Goal: Task Accomplishment & Management: Manage account settings

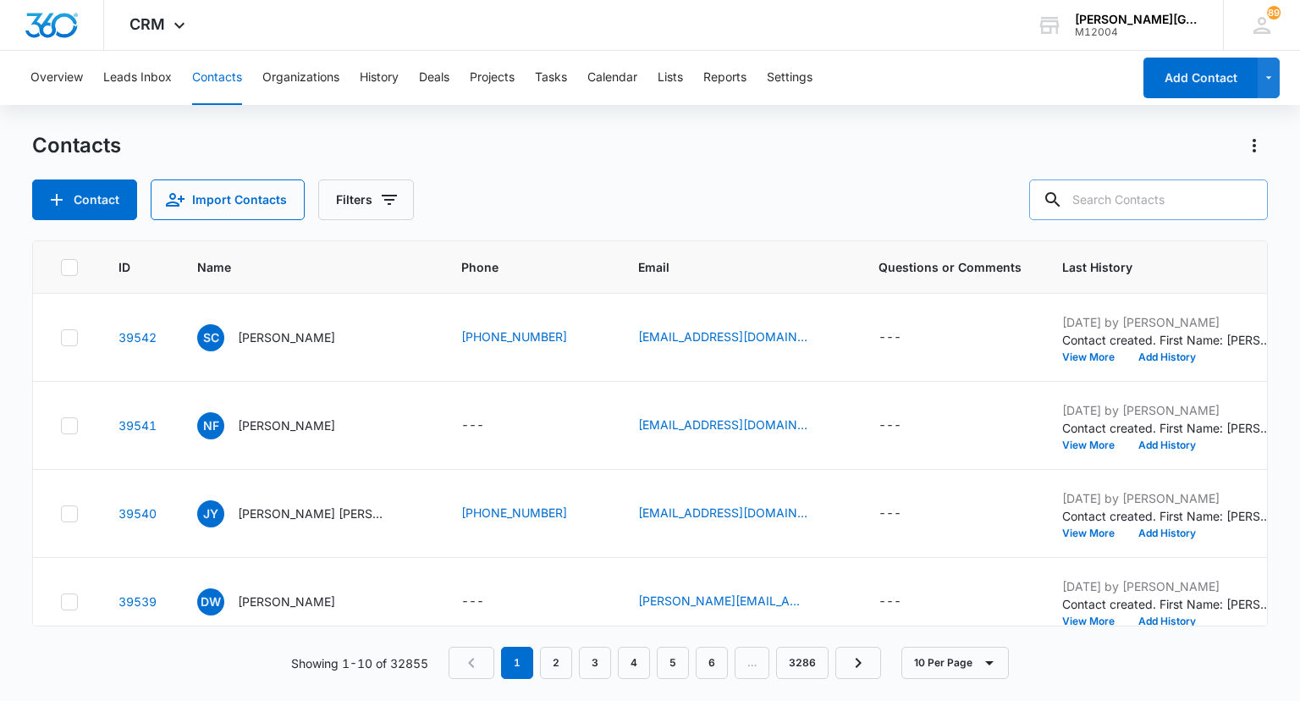
click at [1123, 206] on input "text" at bounding box center [1148, 199] width 239 height 41
paste input "[EMAIL_ADDRESS][PERSON_NAME][DOMAIN_NAME]"
type input "[EMAIL_ADDRESS][PERSON_NAME][DOMAIN_NAME]"
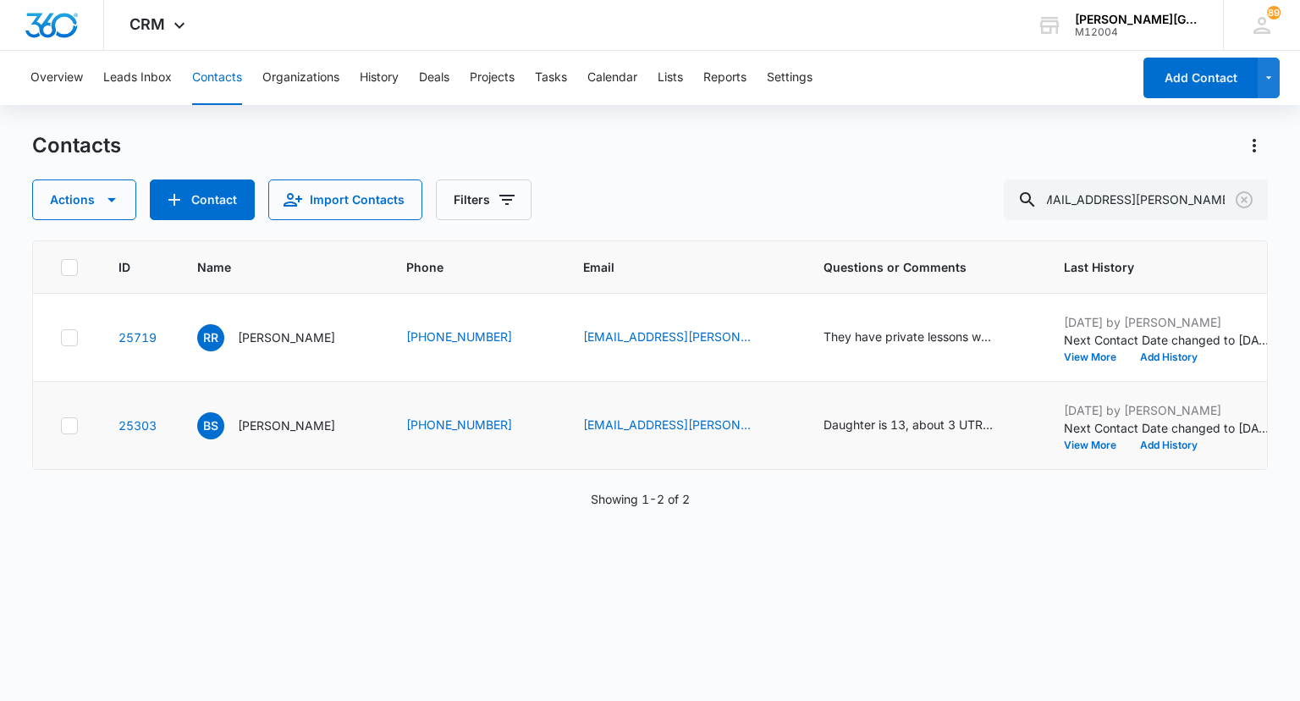
click at [82, 423] on td at bounding box center [65, 426] width 65 height 88
click at [69, 422] on icon at bounding box center [69, 425] width 15 height 15
click at [61, 425] on input "checkbox" at bounding box center [60, 425] width 1 height 1
click at [63, 337] on icon at bounding box center [69, 337] width 15 height 15
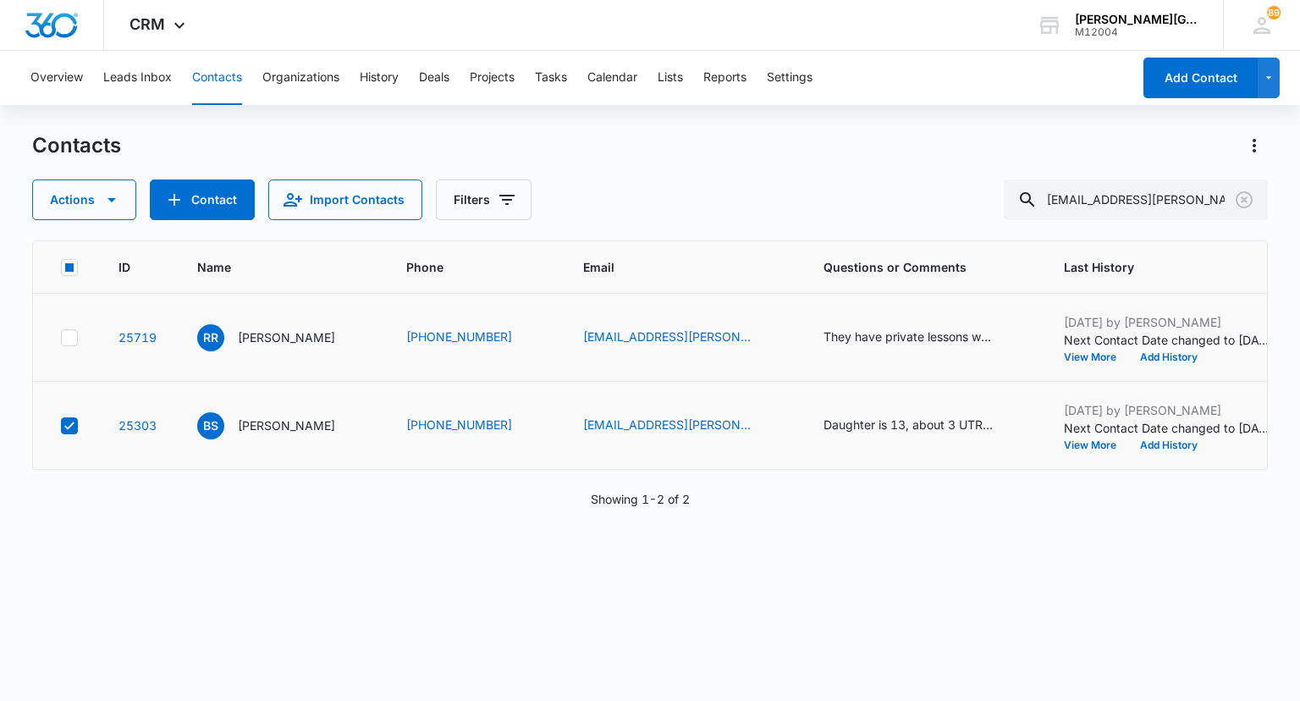
click at [61, 337] on input "checkbox" at bounding box center [60, 337] width 1 height 1
click at [85, 206] on button "Actions" at bounding box center [84, 199] width 104 height 41
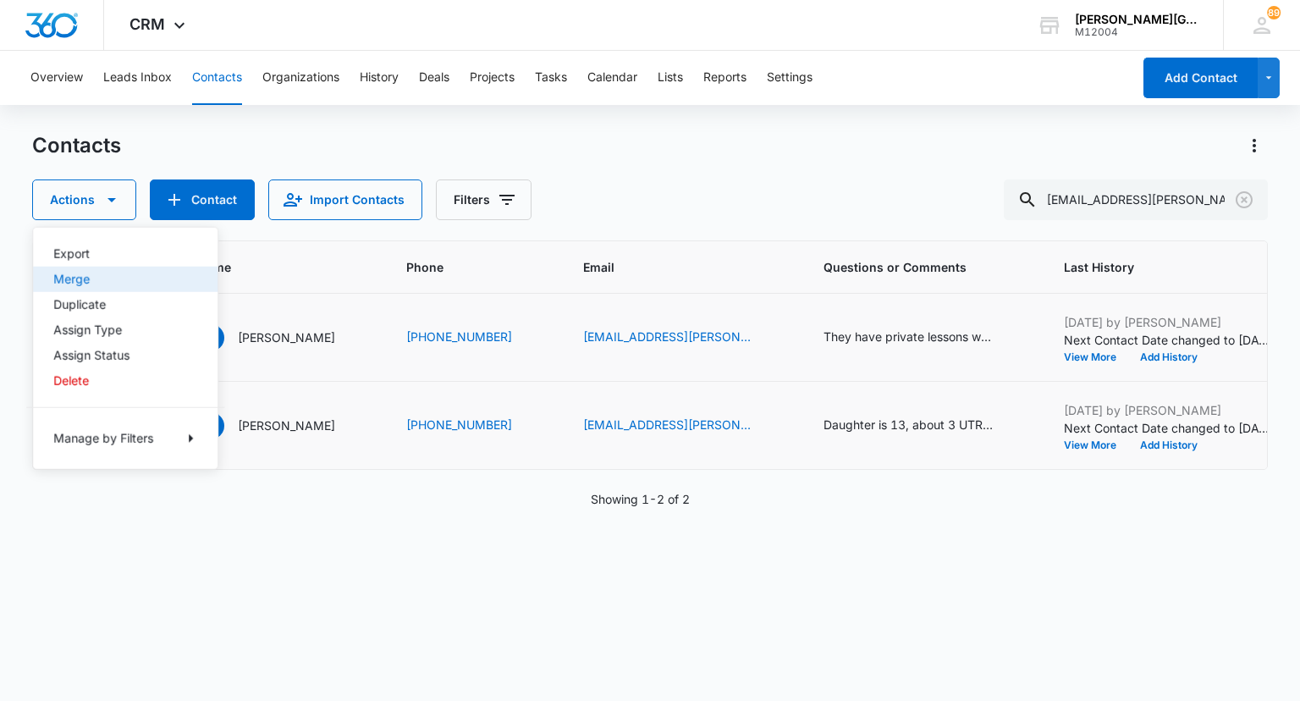
click at [82, 280] on div "Merge" at bounding box center [115, 279] width 124 height 12
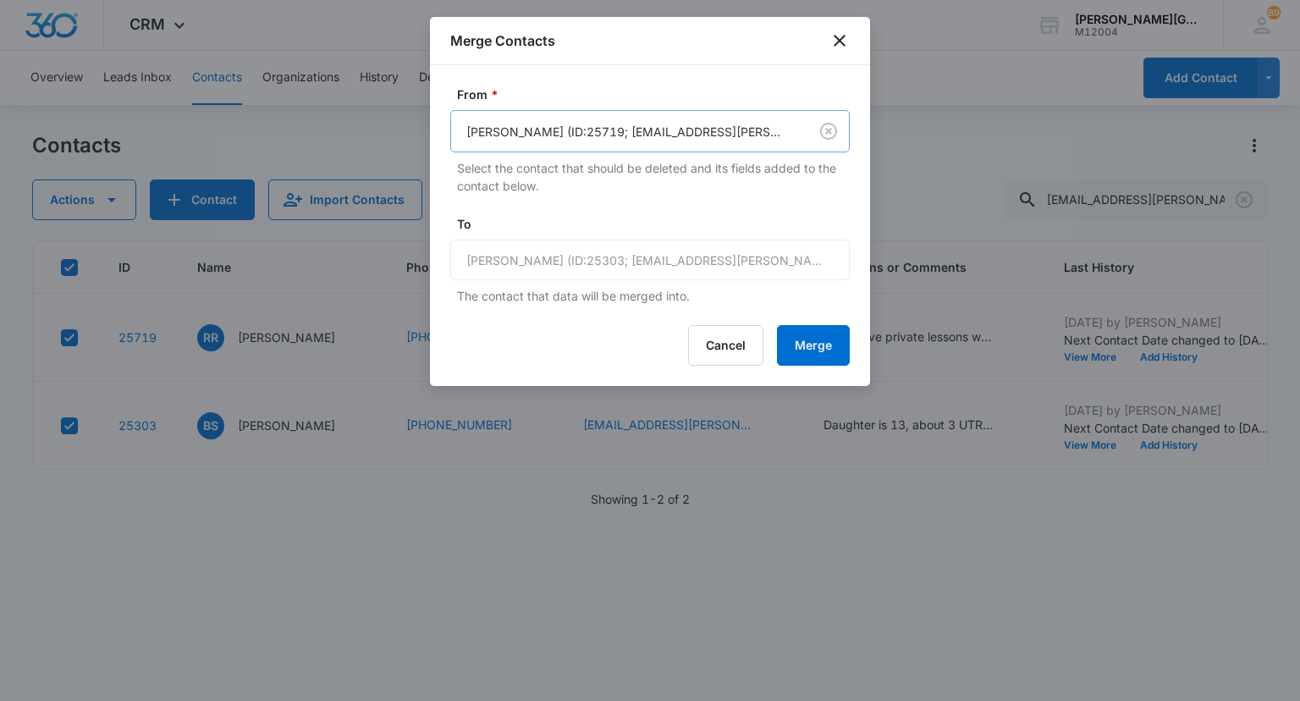
click at [580, 128] on div at bounding box center [626, 131] width 320 height 21
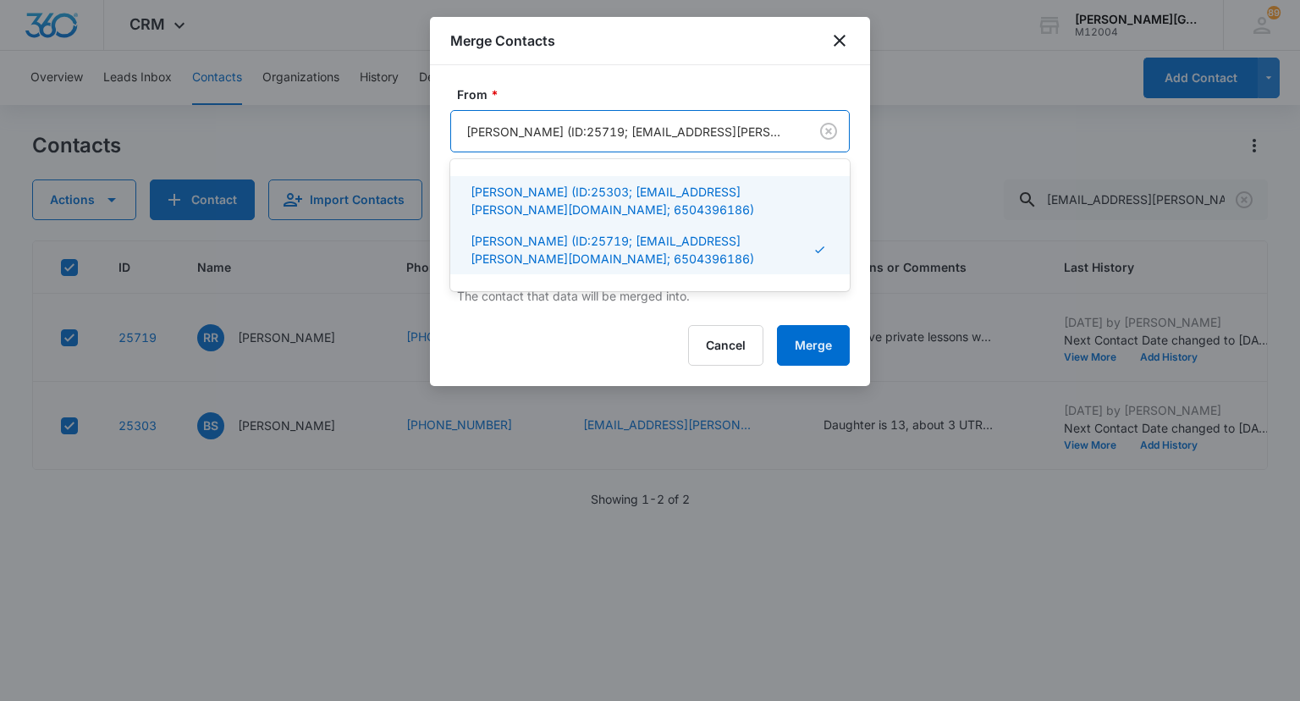
click at [530, 193] on p "[PERSON_NAME] (ID:25303; [EMAIL_ADDRESS][PERSON_NAME][DOMAIN_NAME]; 6504396186)" at bounding box center [649, 201] width 356 height 36
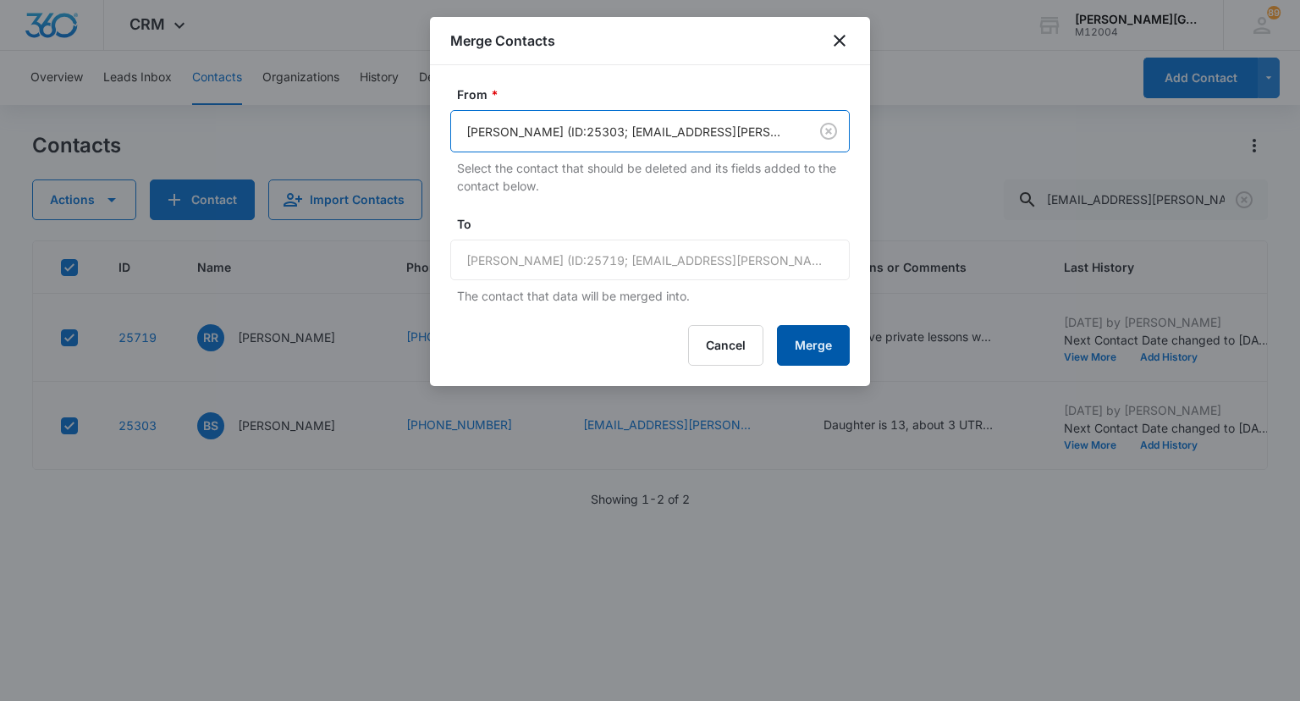
click at [798, 336] on button "Merge" at bounding box center [813, 345] width 73 height 41
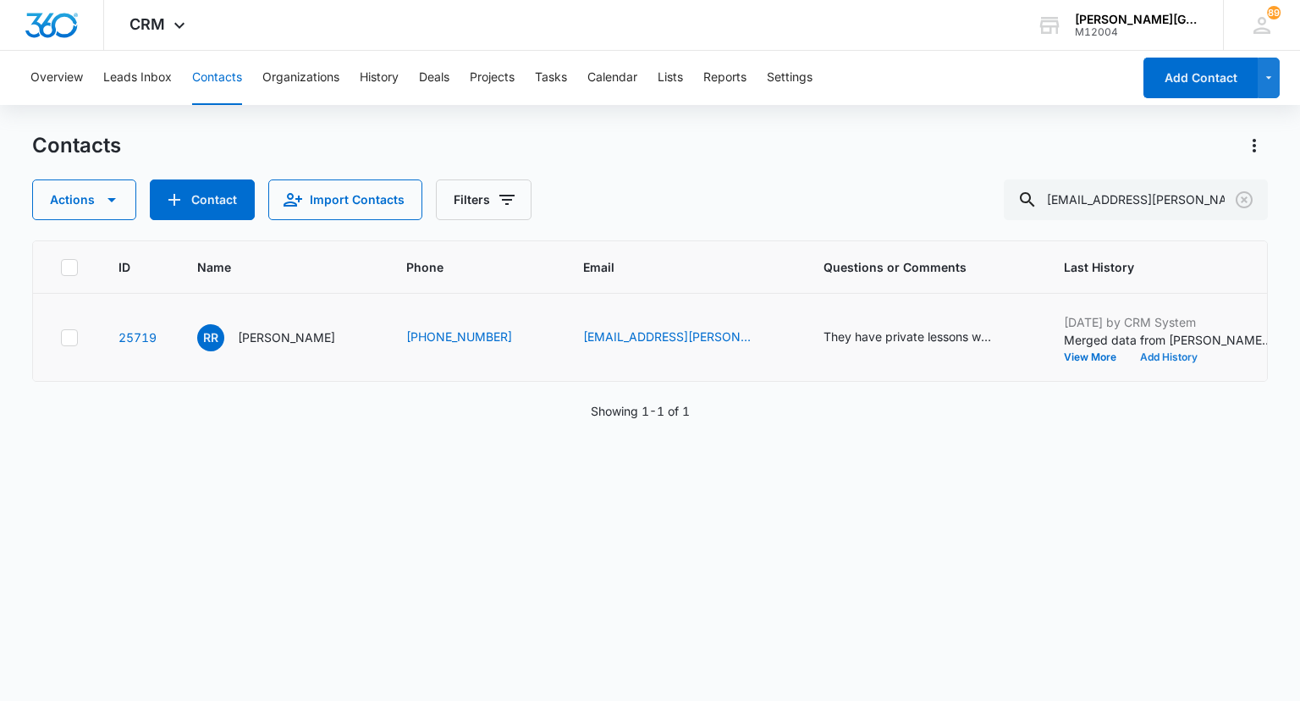
click at [1129, 358] on button "Add History" at bounding box center [1169, 357] width 81 height 10
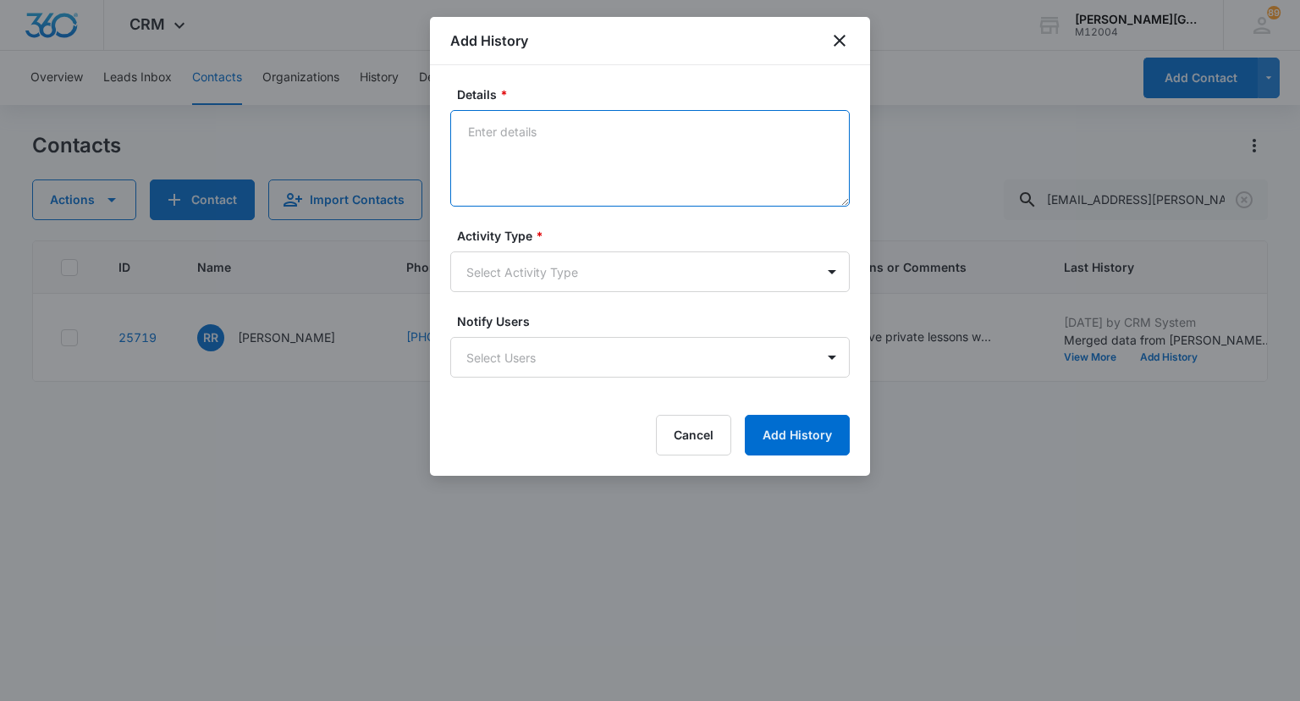
click at [654, 142] on textarea "Details *" at bounding box center [650, 158] width 400 height 97
click at [513, 148] on textarea "[PERSON_NAME] asked to call them, they need more info on the tennis clinics $ m…" at bounding box center [650, 158] width 400 height 97
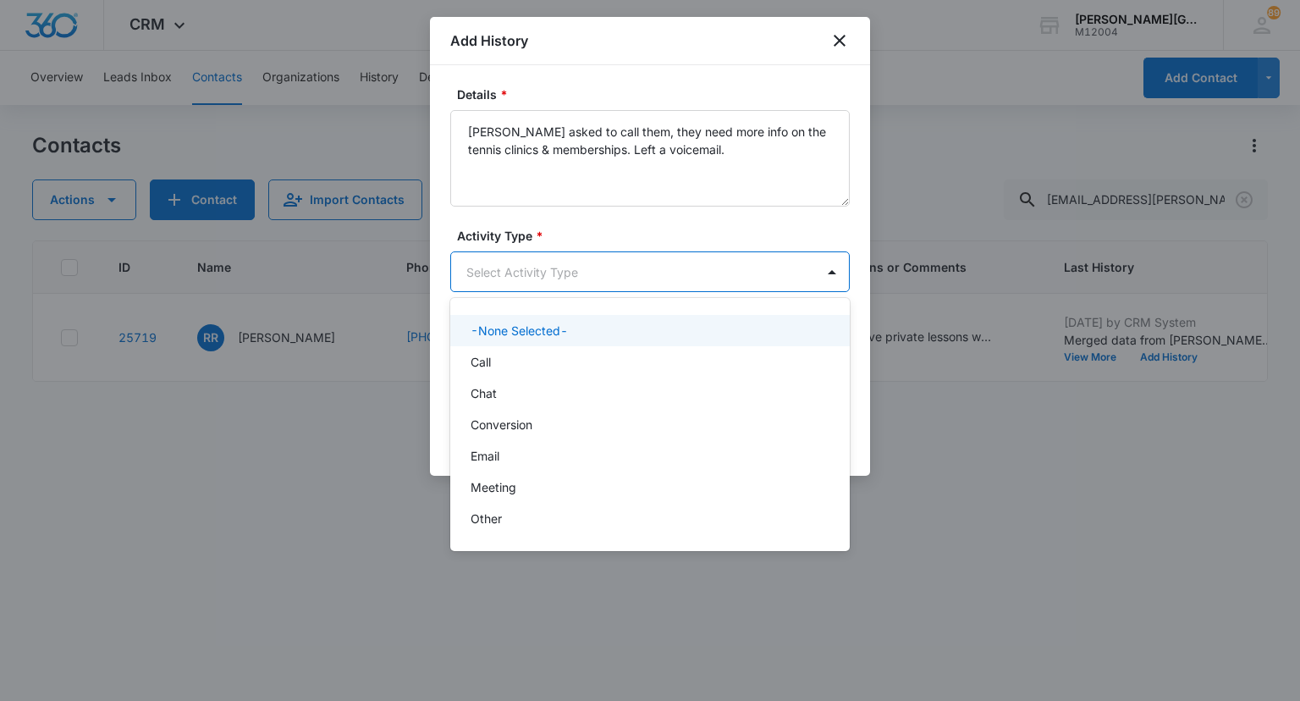
click at [486, 280] on body "CRM Apps Reputation Websites Forms CRM Email Social Shop Payments POS Content A…" at bounding box center [650, 350] width 1300 height 701
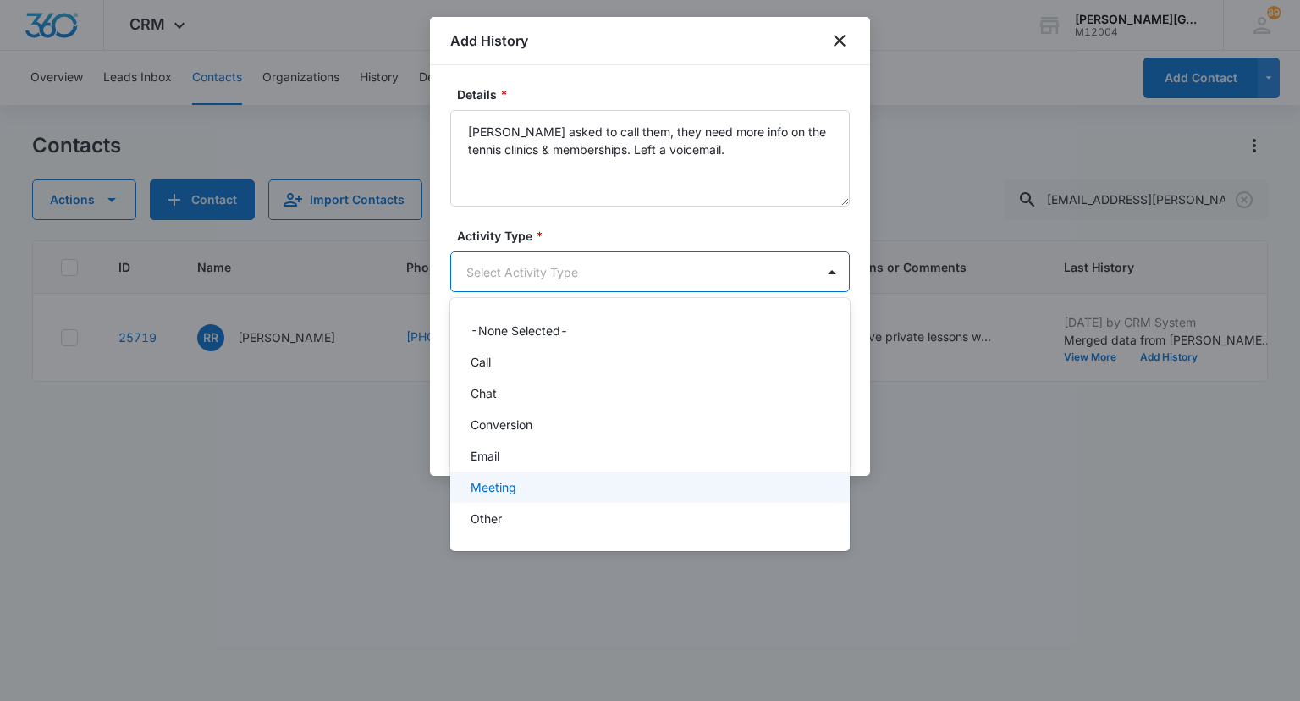
click at [496, 524] on p "Other" at bounding box center [486, 519] width 31 height 18
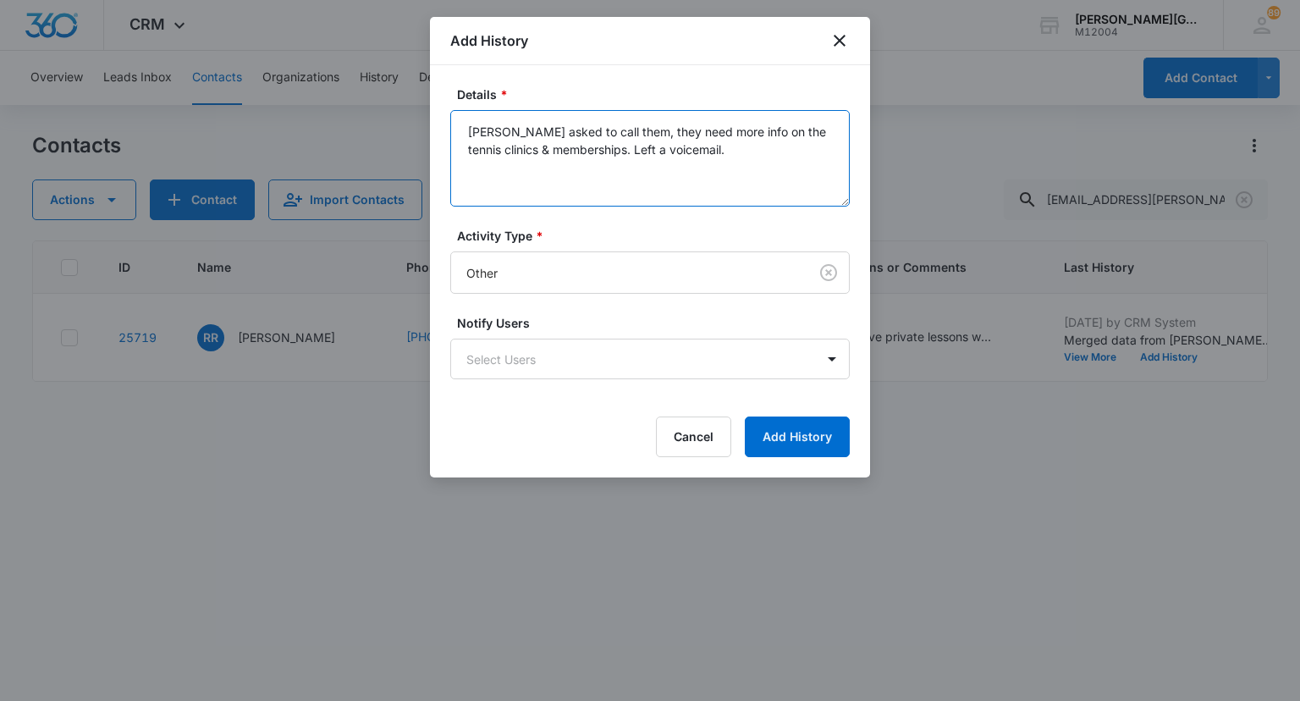
click at [568, 163] on textarea "[PERSON_NAME] asked to call them, they need more info on the tennis clinics & m…" at bounding box center [650, 158] width 400 height 97
paste textarea "[PERSON_NAME] asked me to call them because they need more information about th…"
click at [671, 139] on textarea "[PERSON_NAME] asked me to call them because they need more information about th…" at bounding box center [650, 158] width 400 height 97
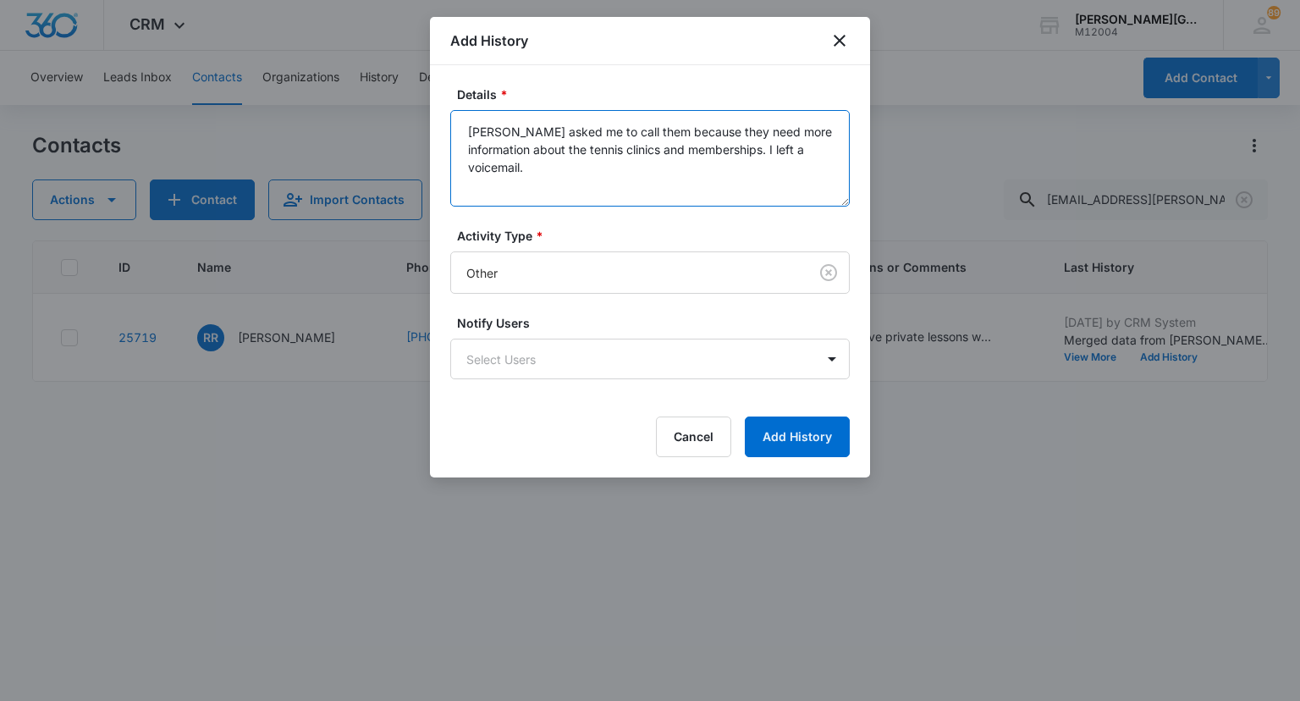
click at [671, 139] on textarea "[PERSON_NAME] asked me to call them because they need more information about th…" at bounding box center [650, 158] width 400 height 97
click at [716, 152] on textarea "[PERSON_NAME] asked me to call them - they need more information about the tenn…" at bounding box center [650, 158] width 400 height 97
type textarea "[PERSON_NAME] asked me to call them - they need more information about the tenn…"
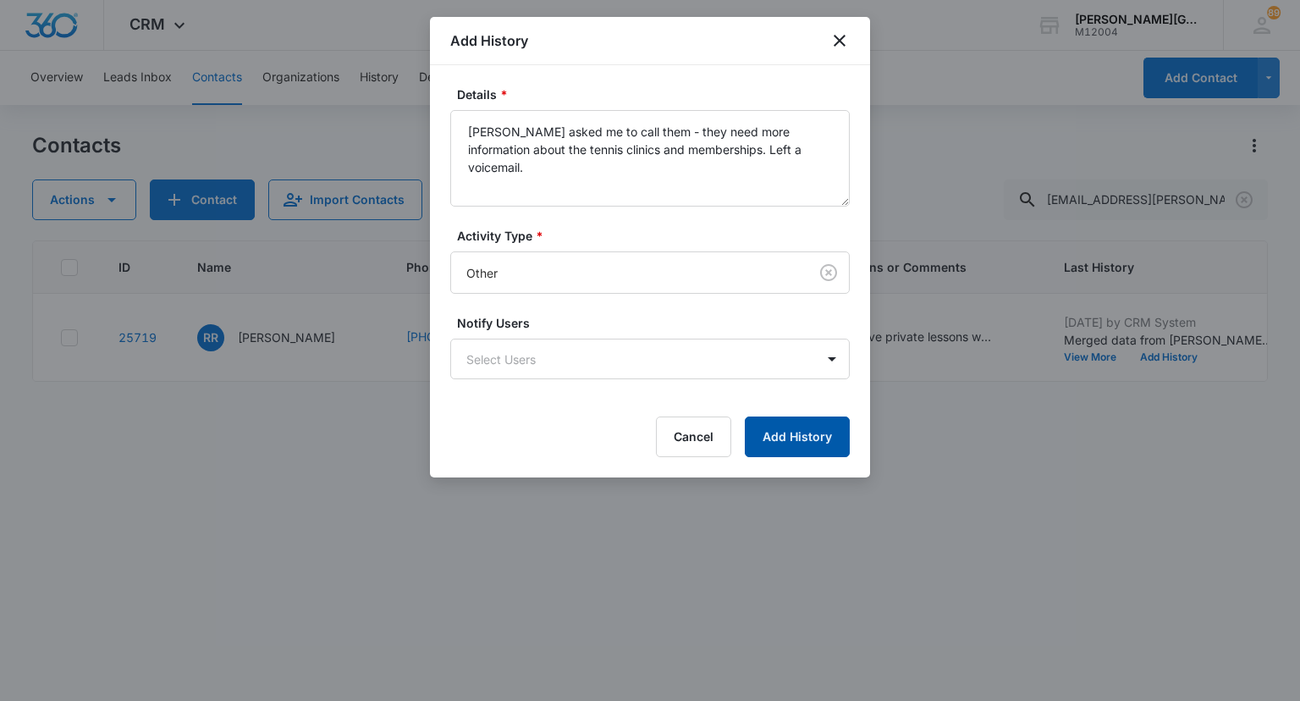
click at [785, 423] on button "Add History" at bounding box center [797, 437] width 105 height 41
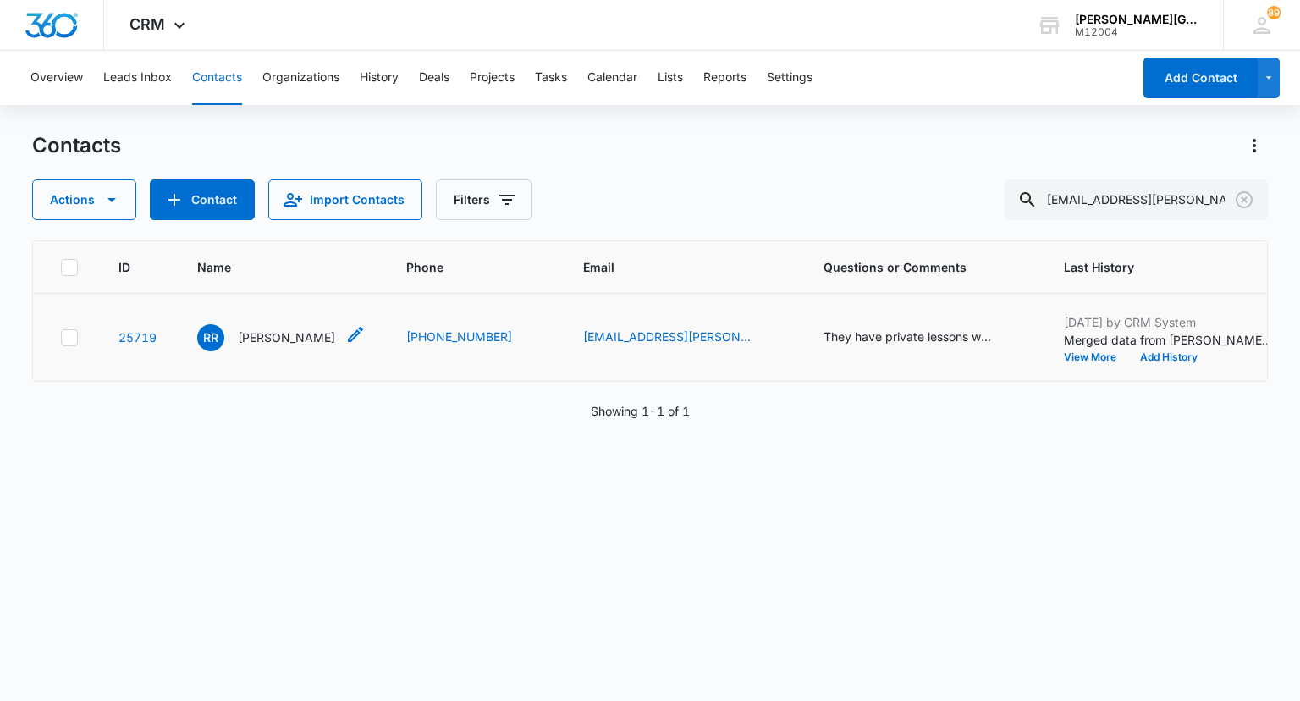
click at [287, 334] on p "[PERSON_NAME]" at bounding box center [286, 337] width 97 height 18
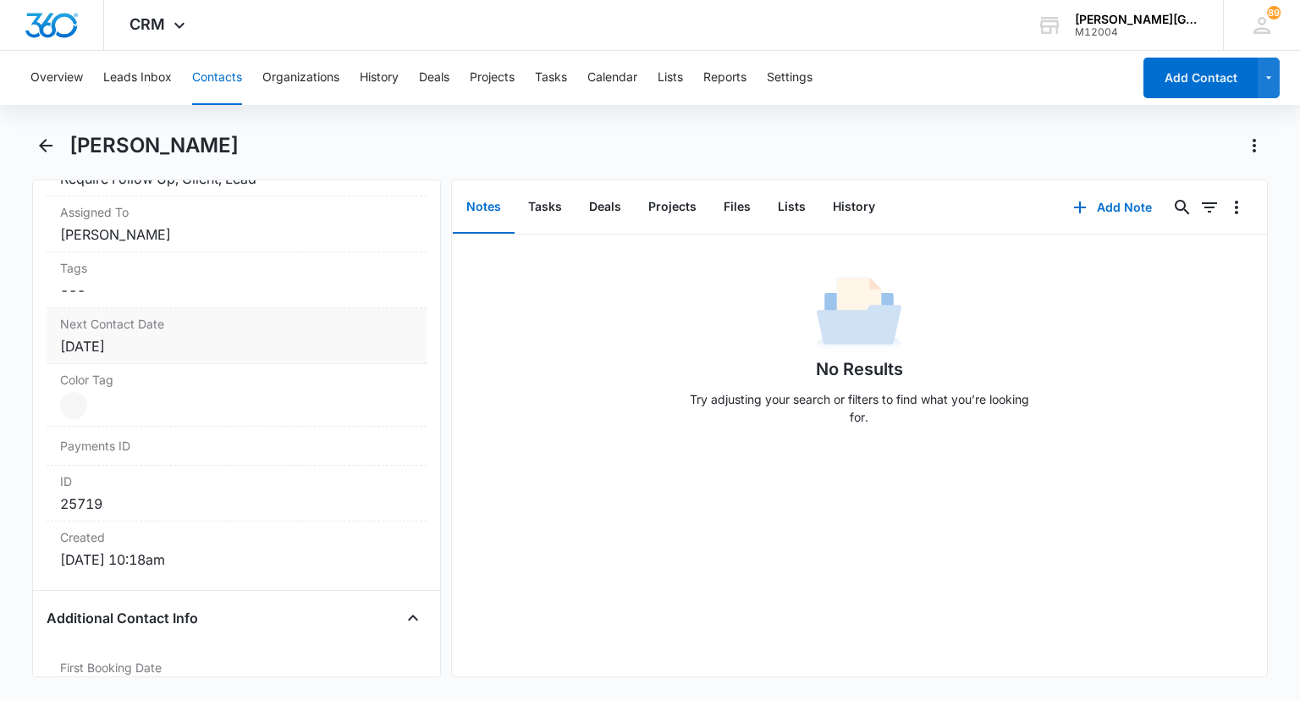
scroll to position [853, 0]
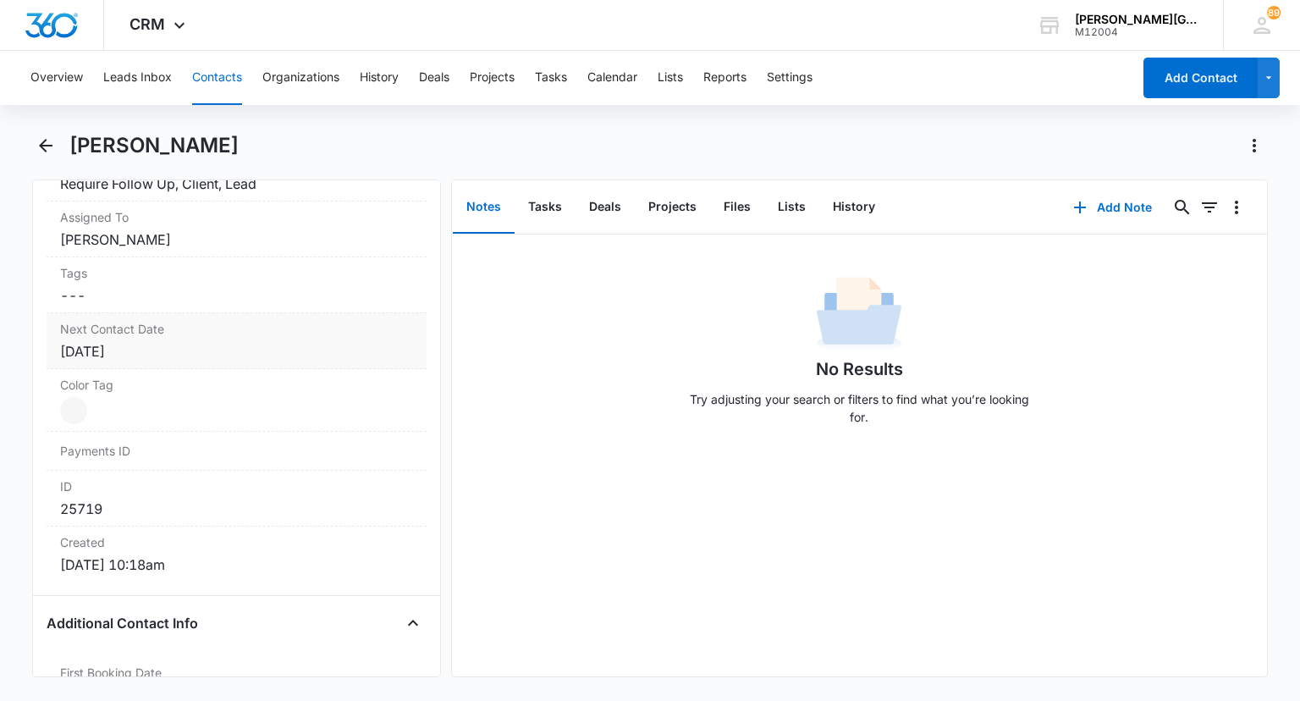
click at [210, 326] on label "Next Contact Date" at bounding box center [236, 329] width 352 height 18
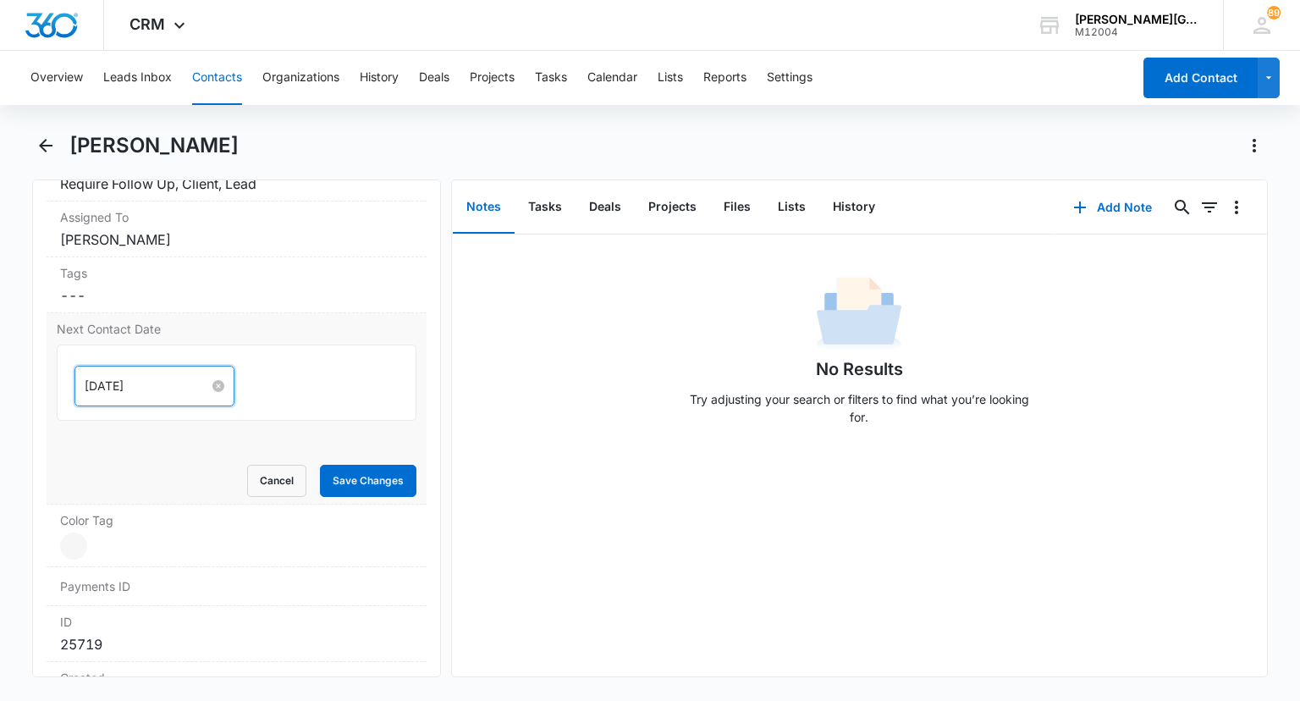
click at [134, 377] on input "[DATE]" at bounding box center [147, 386] width 124 height 19
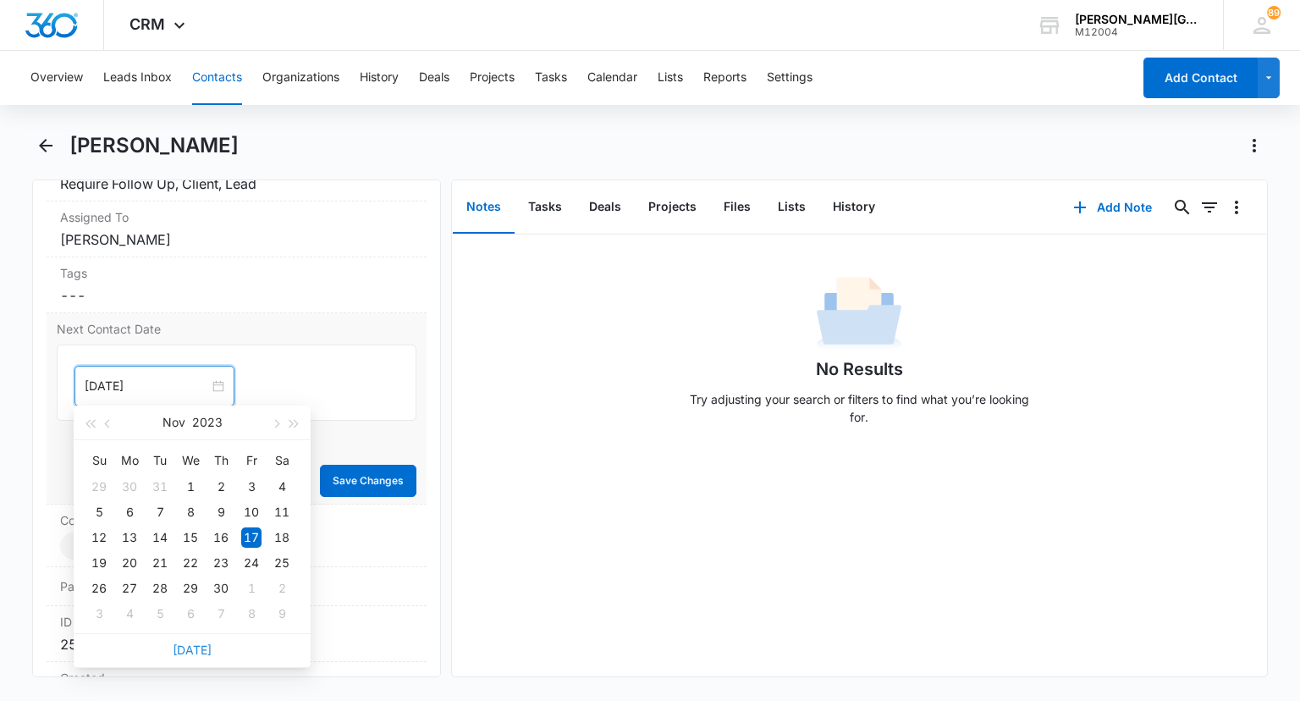
click at [190, 653] on link "[DATE]" at bounding box center [192, 650] width 39 height 14
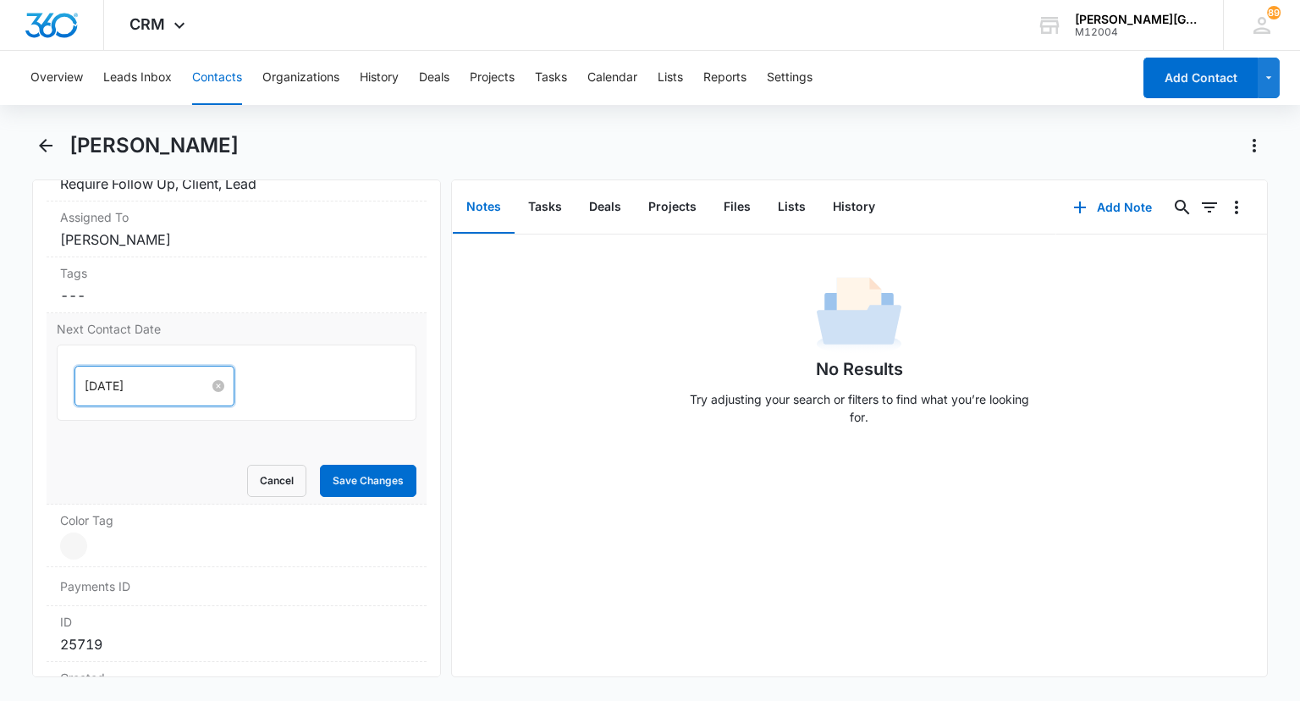
click at [118, 380] on input "[DATE]" at bounding box center [147, 386] width 124 height 19
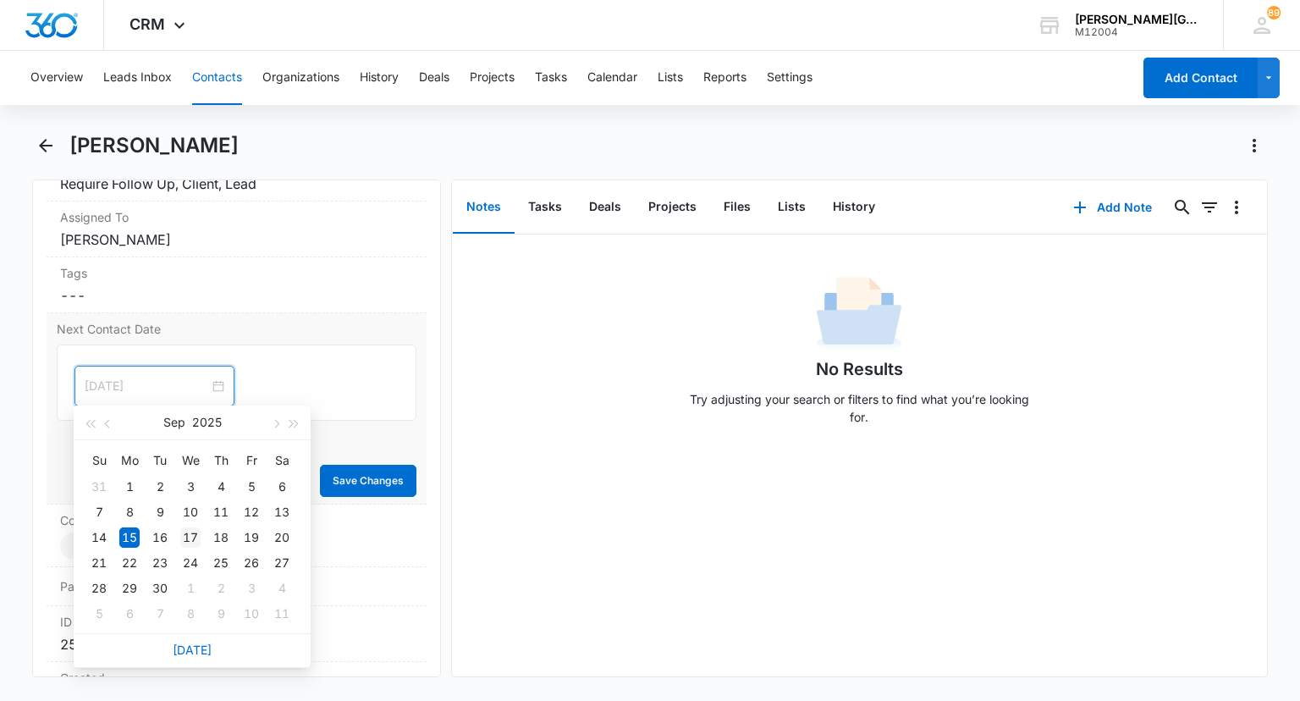
type input "[DATE]"
click at [198, 541] on div "17" at bounding box center [190, 537] width 20 height 20
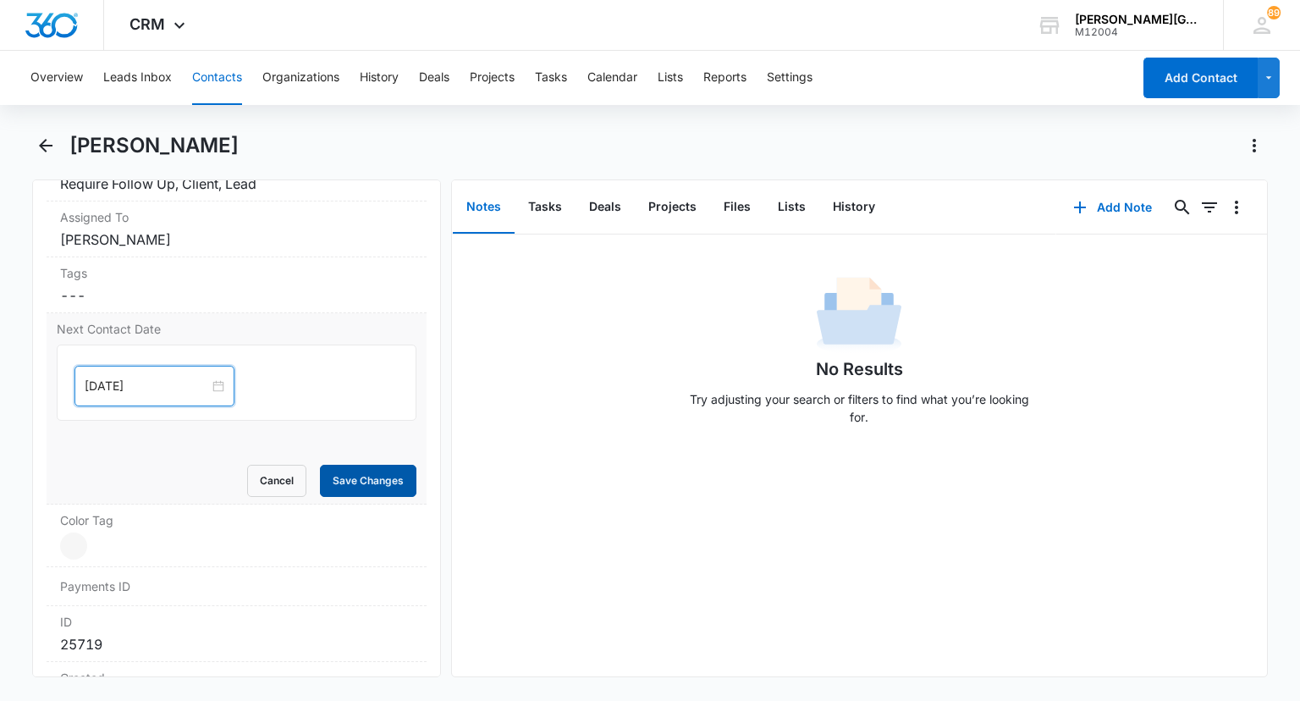
click at [374, 467] on button "Save Changes" at bounding box center [368, 481] width 97 height 32
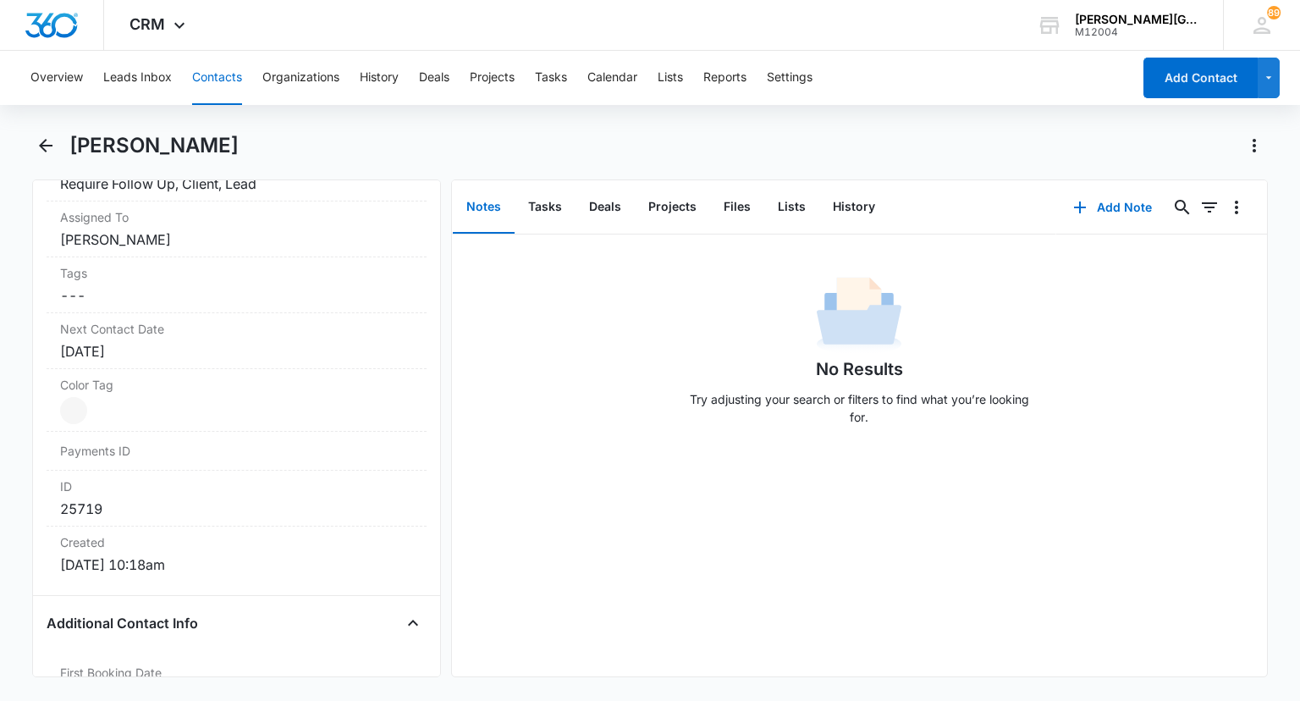
click at [222, 87] on button "Contacts" at bounding box center [217, 78] width 50 height 54
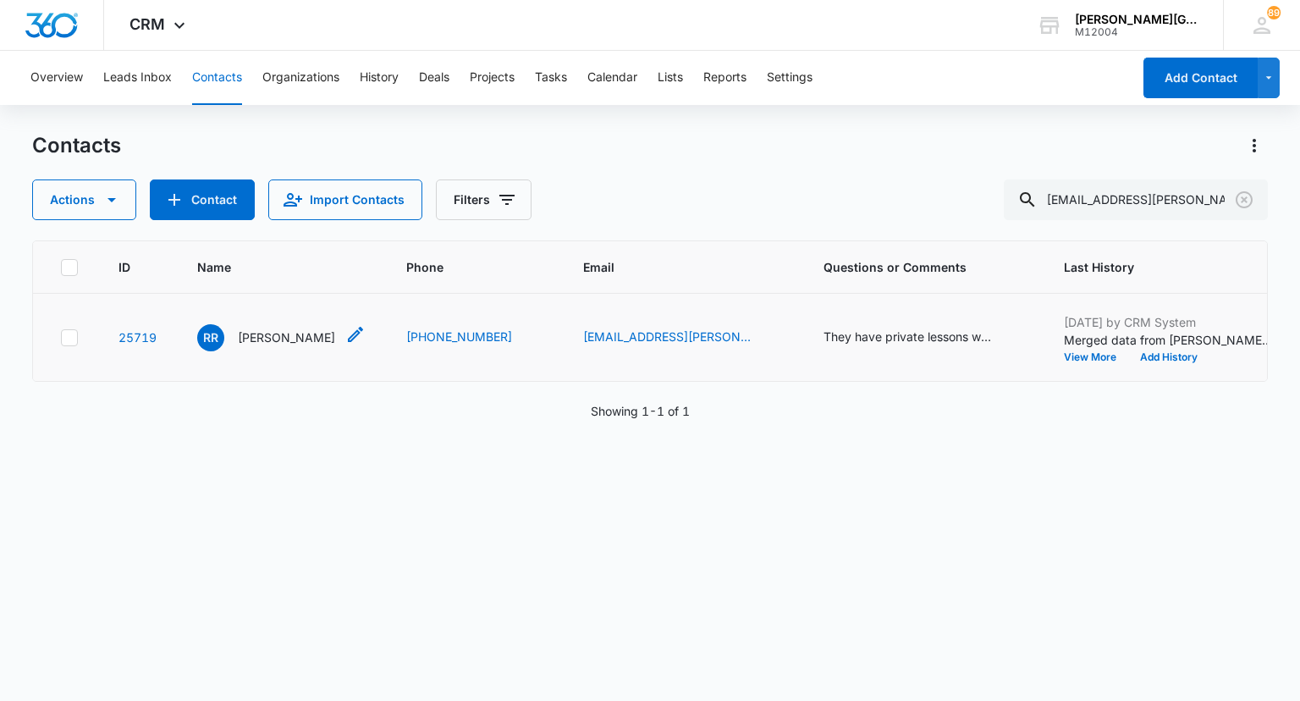
click at [272, 335] on p "[PERSON_NAME]" at bounding box center [286, 337] width 97 height 18
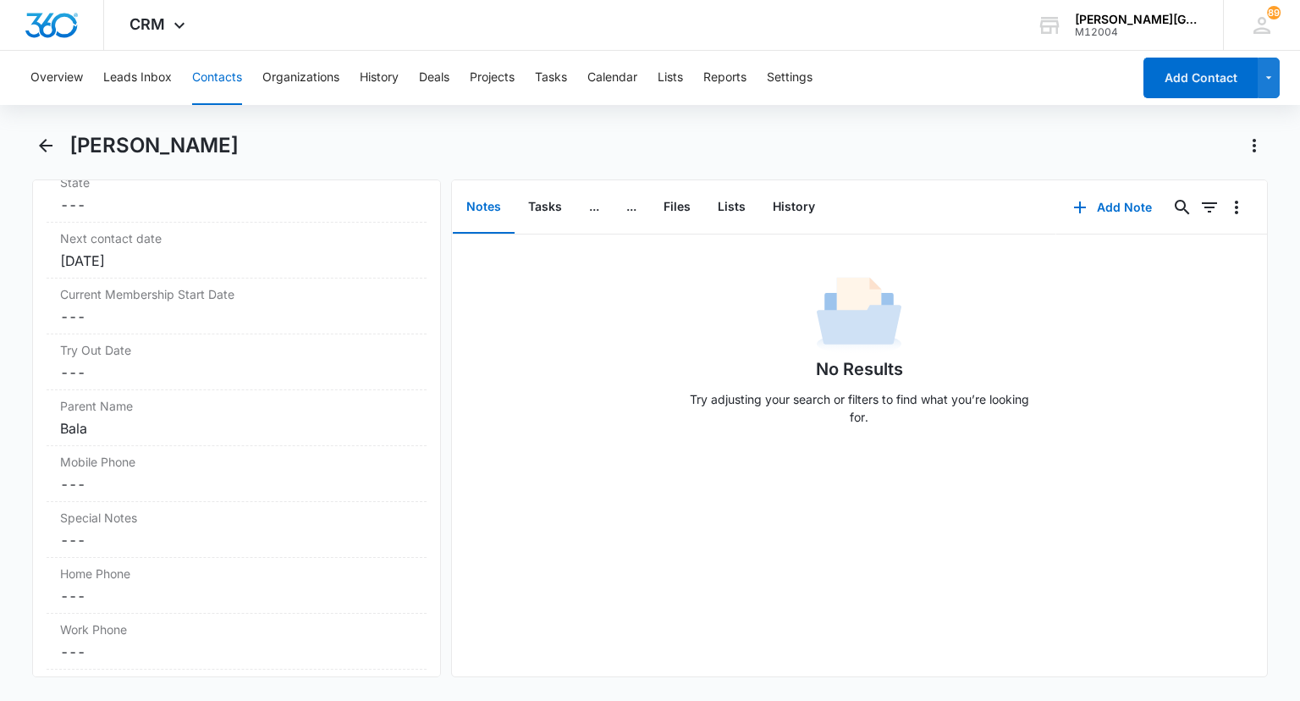
scroll to position [1501, 0]
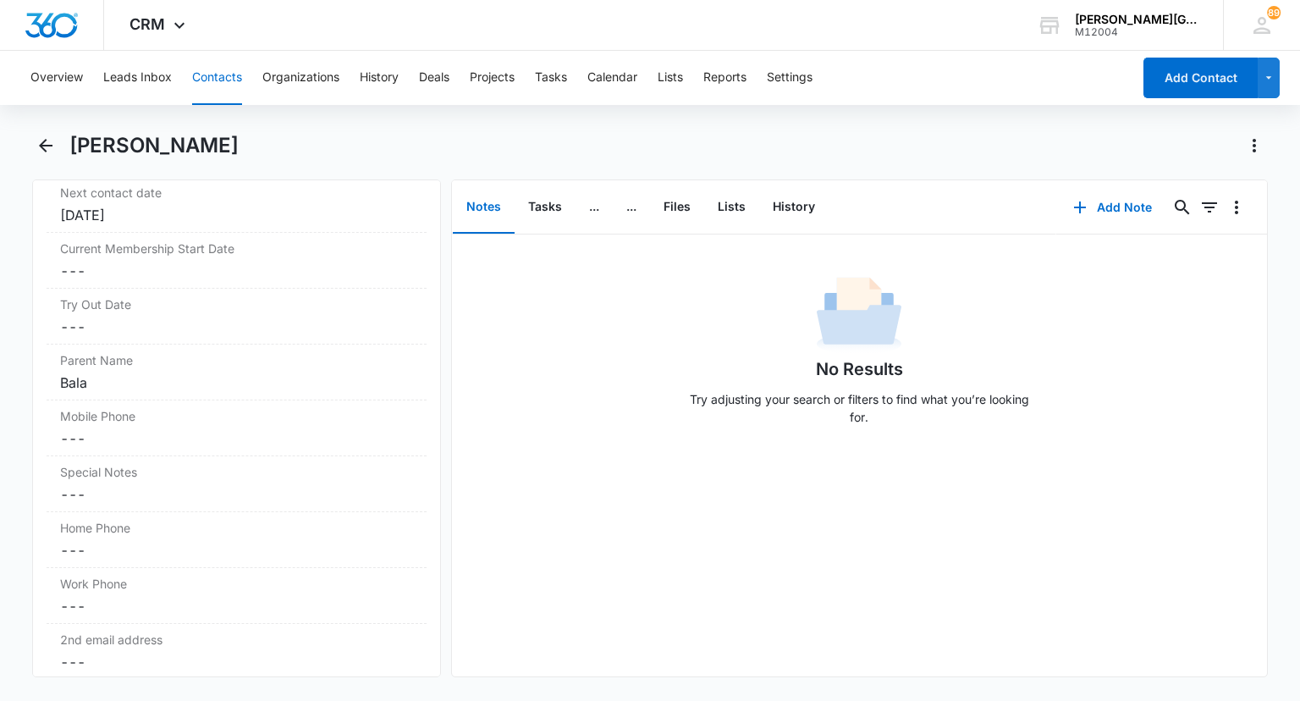
click at [221, 69] on button "Contacts" at bounding box center [217, 78] width 50 height 54
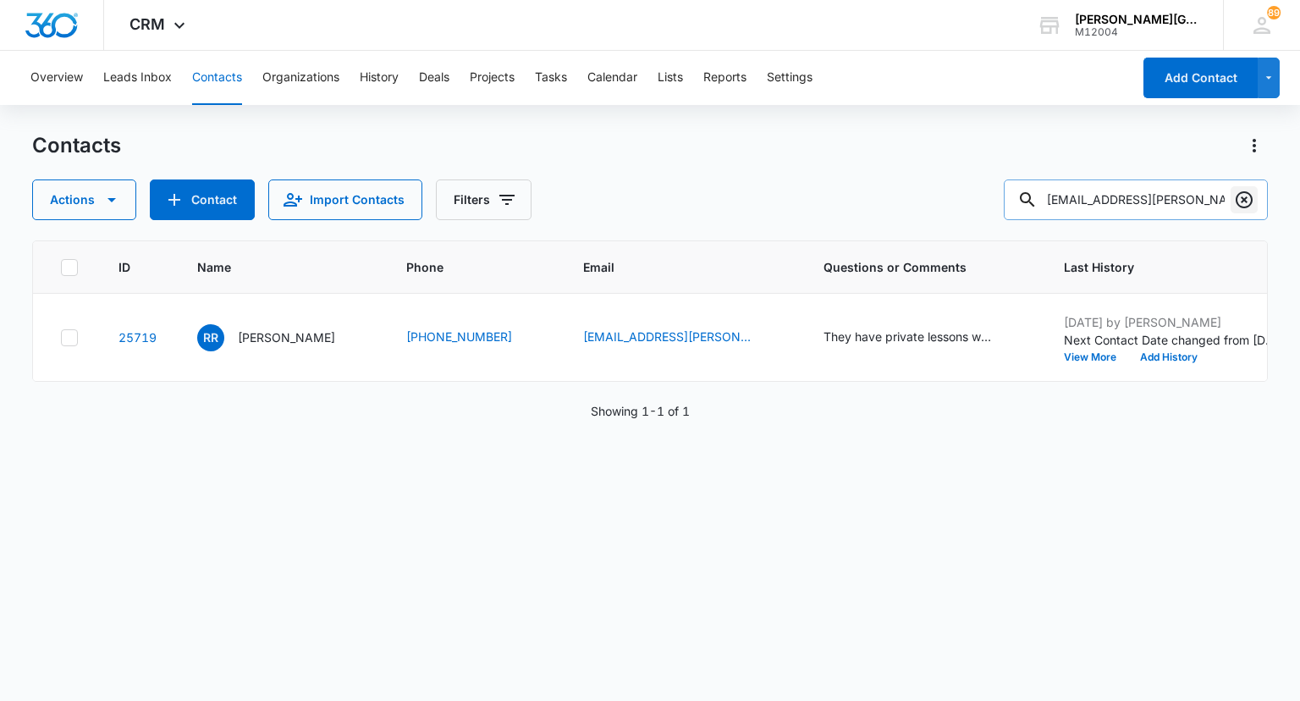
click at [1249, 205] on icon "Clear" at bounding box center [1244, 199] width 17 height 17
